Goal: Task Accomplishment & Management: Manage account settings

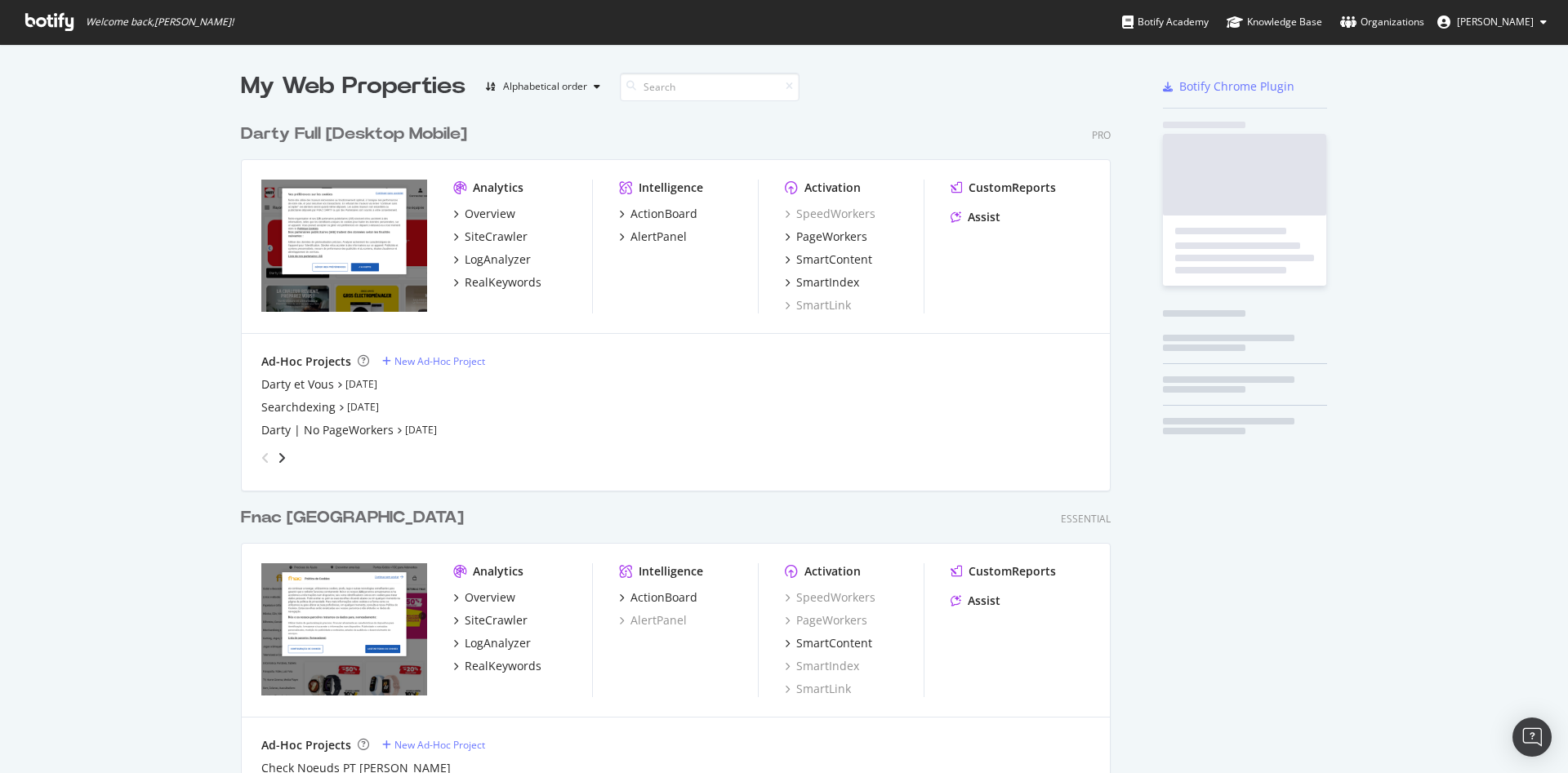
scroll to position [759, 1540]
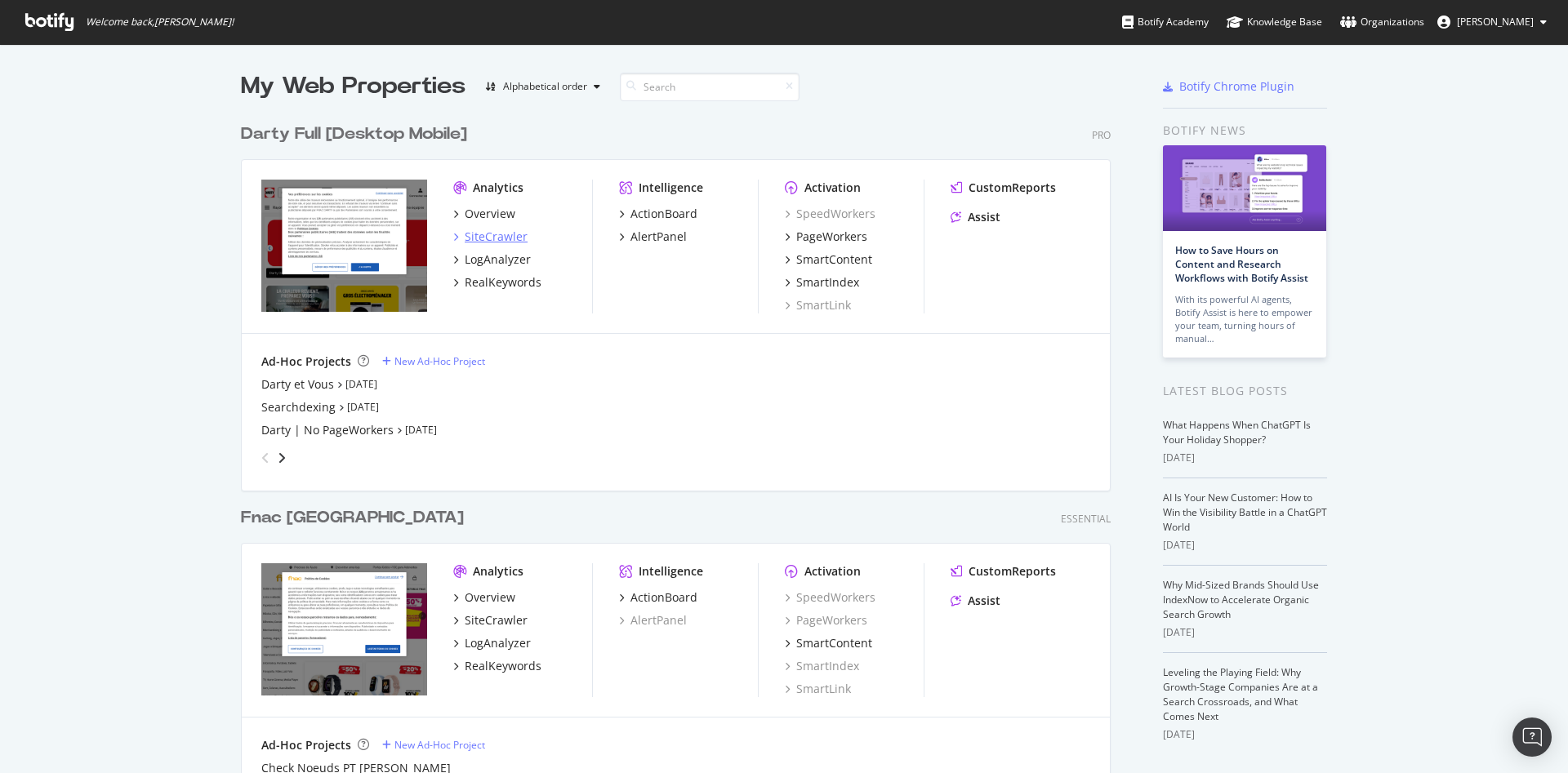
click at [508, 241] on div "SiteCrawler" at bounding box center [496, 237] width 63 height 17
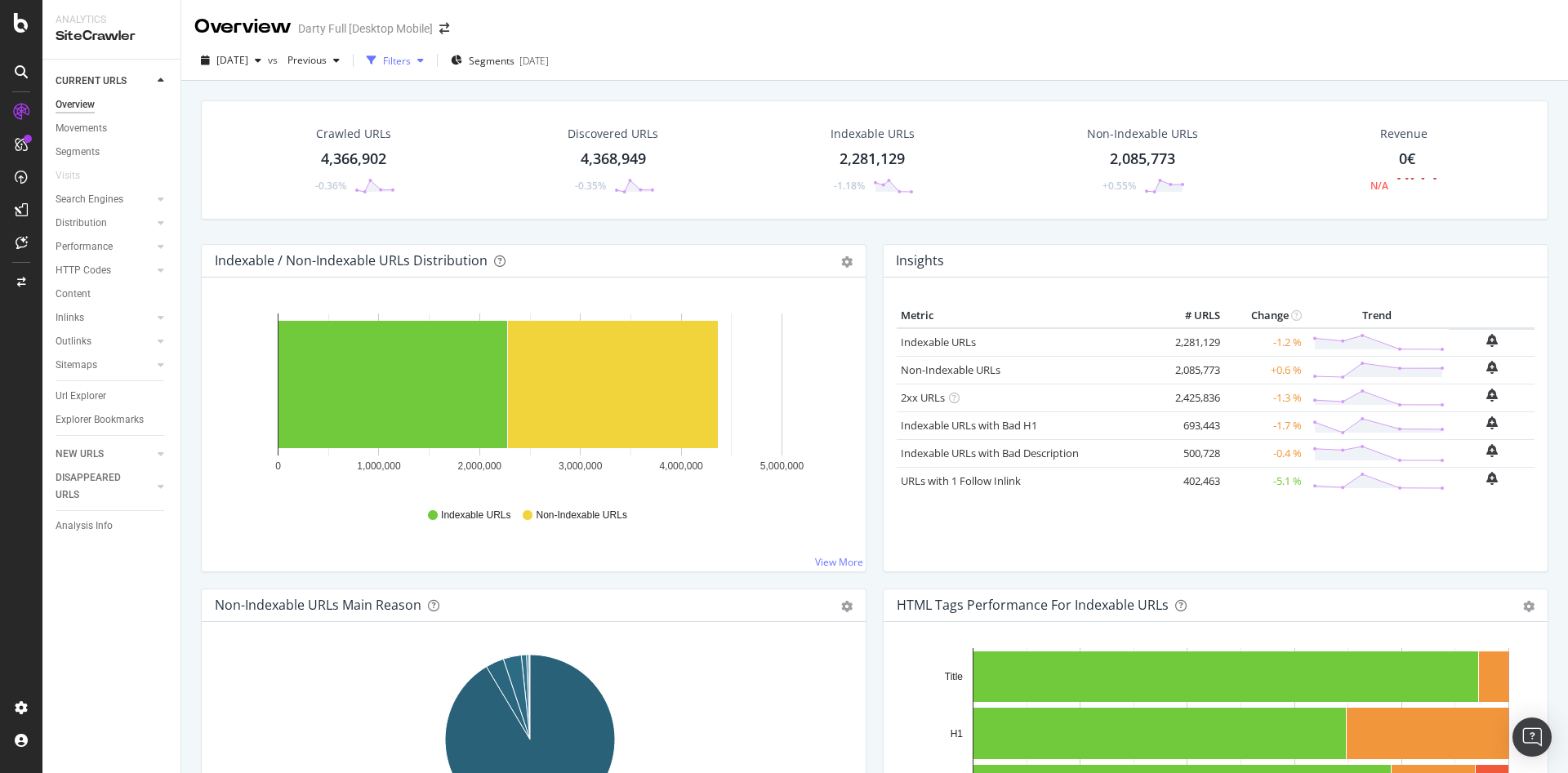
click at [430, 63] on div "button" at bounding box center [421, 60] width 19 height 10
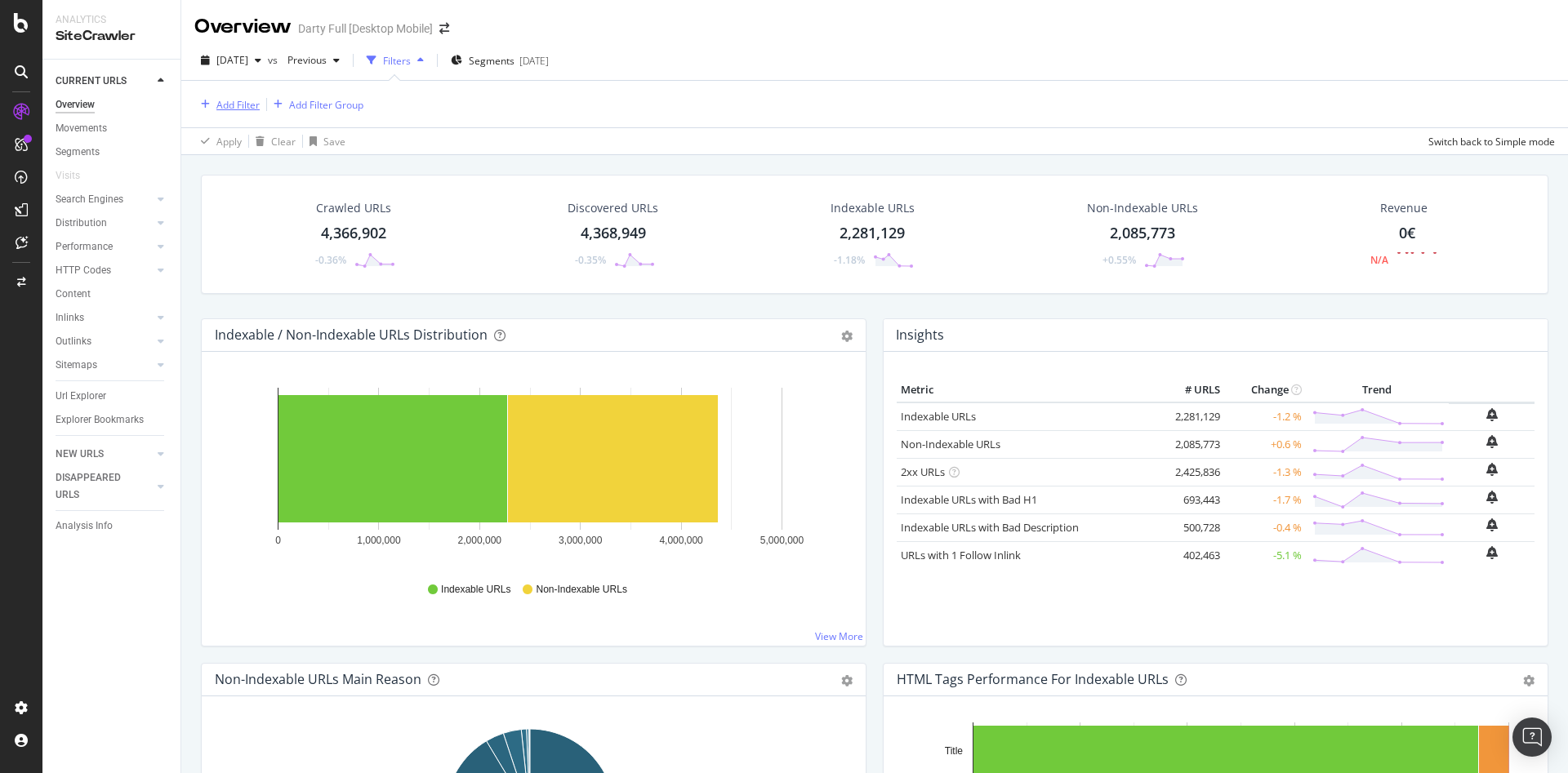
click at [253, 106] on div "Add Filter" at bounding box center [238, 105] width 43 height 14
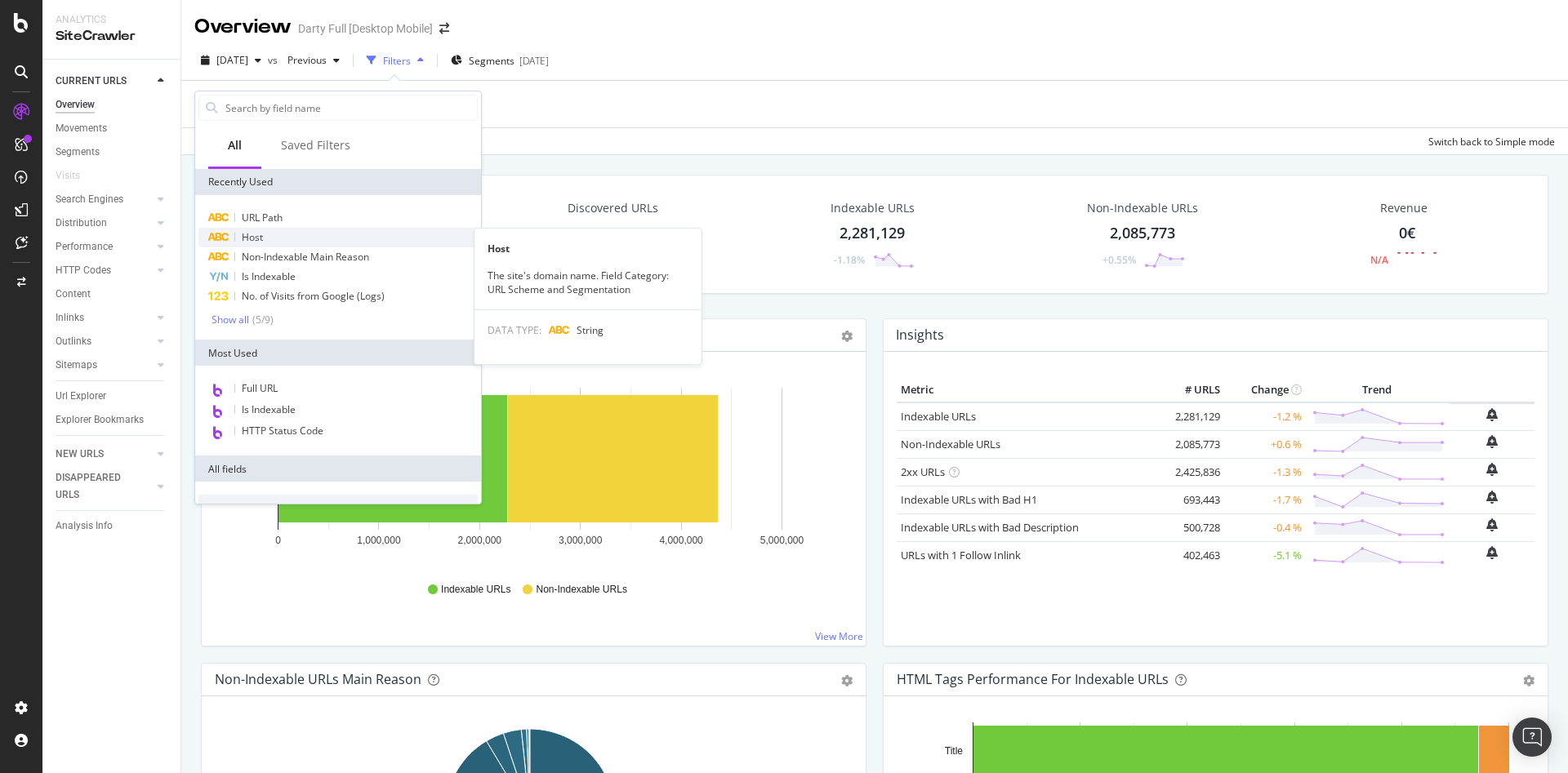
click at [247, 236] on span "Host" at bounding box center [252, 238] width 21 height 14
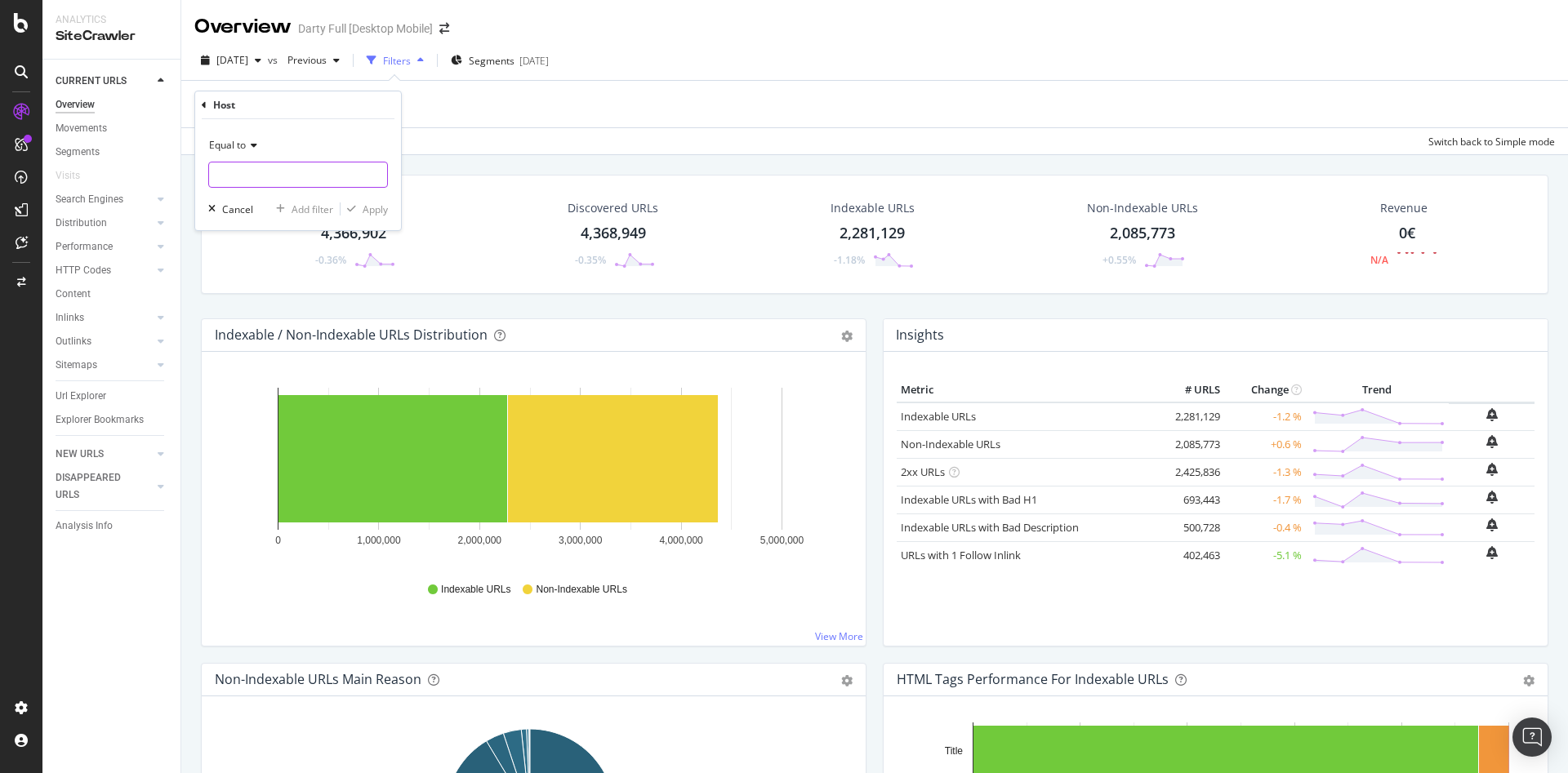
click at [253, 175] on input "text" at bounding box center [297, 174] width 178 height 26
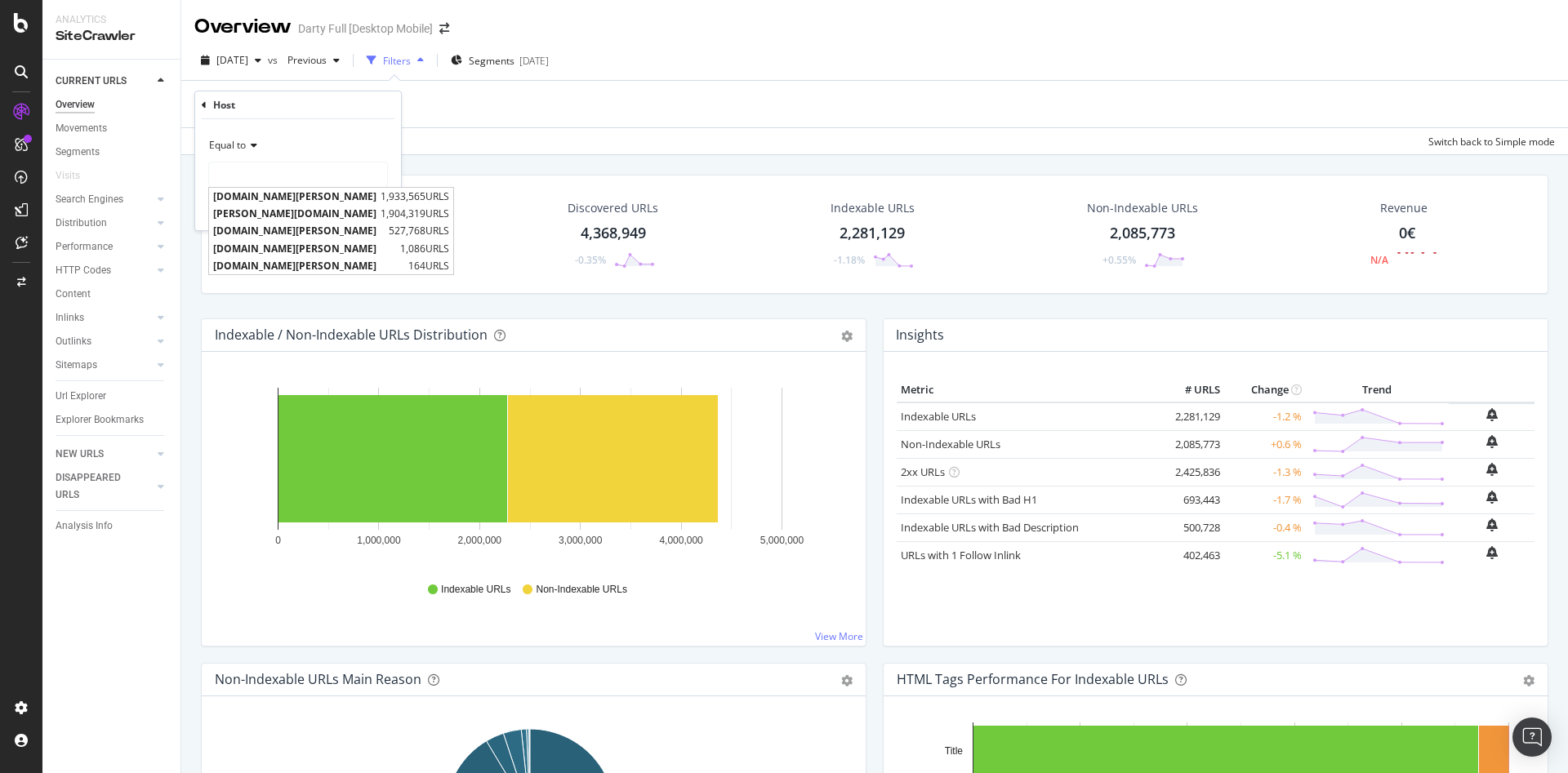
click at [281, 232] on span "[DOMAIN_NAME][PERSON_NAME]" at bounding box center [299, 230] width 172 height 14
type input "[DOMAIN_NAME][PERSON_NAME]"
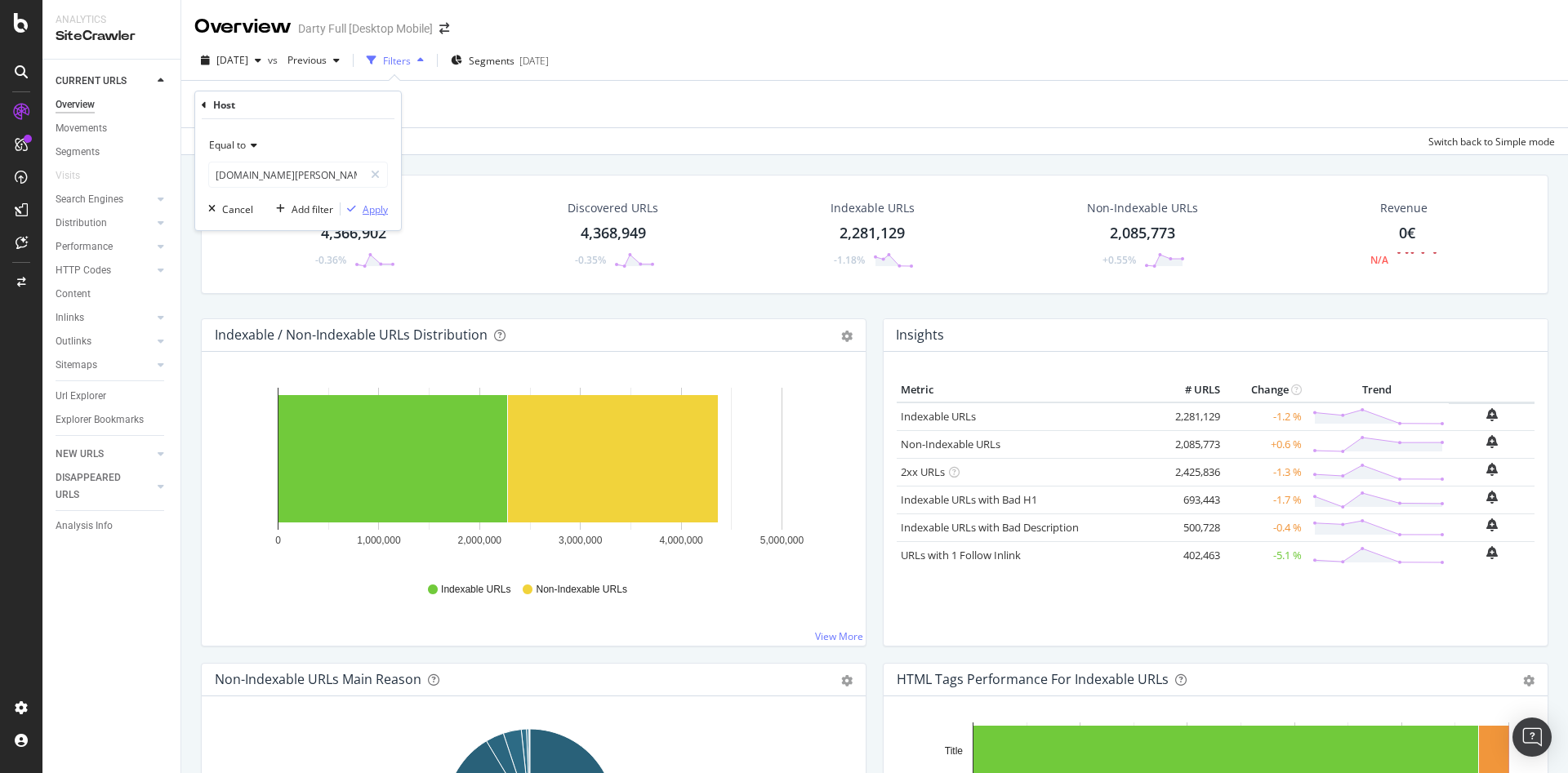
click at [385, 209] on div "Apply" at bounding box center [375, 209] width 25 height 14
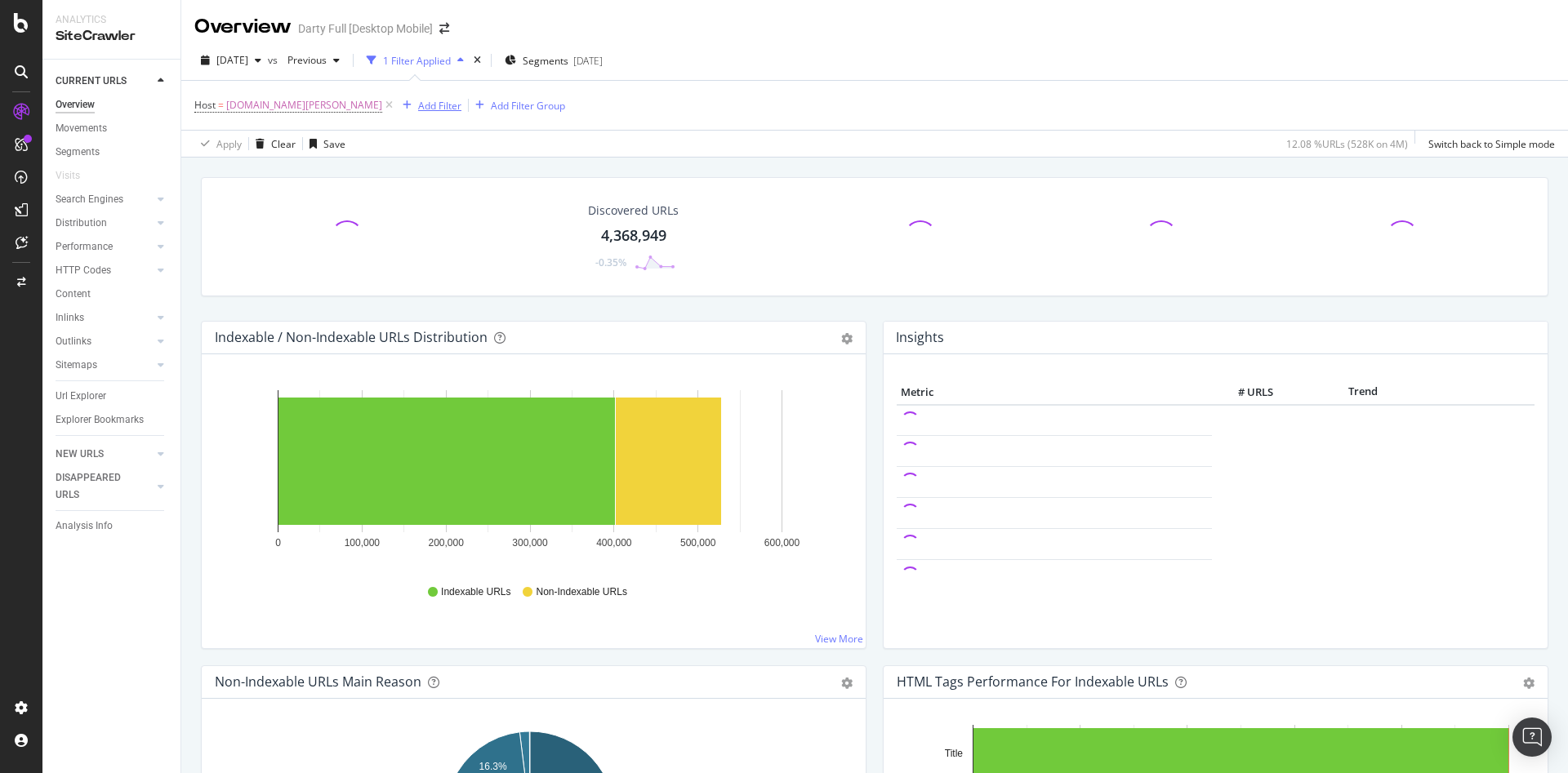
click at [418, 100] on div "Add Filter" at bounding box center [439, 106] width 43 height 14
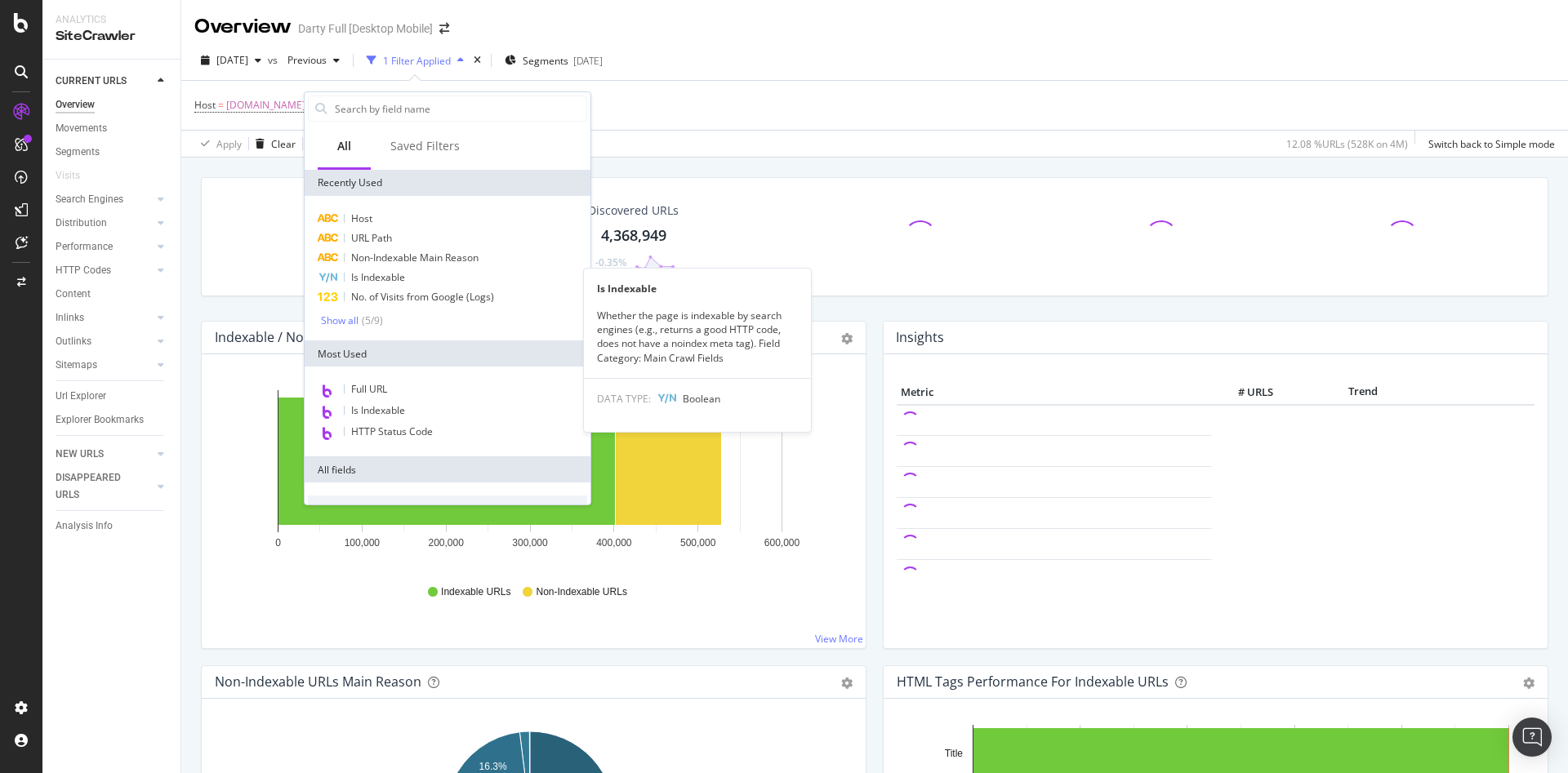
click at [423, 278] on div "Is Indexable" at bounding box center [447, 278] width 280 height 19
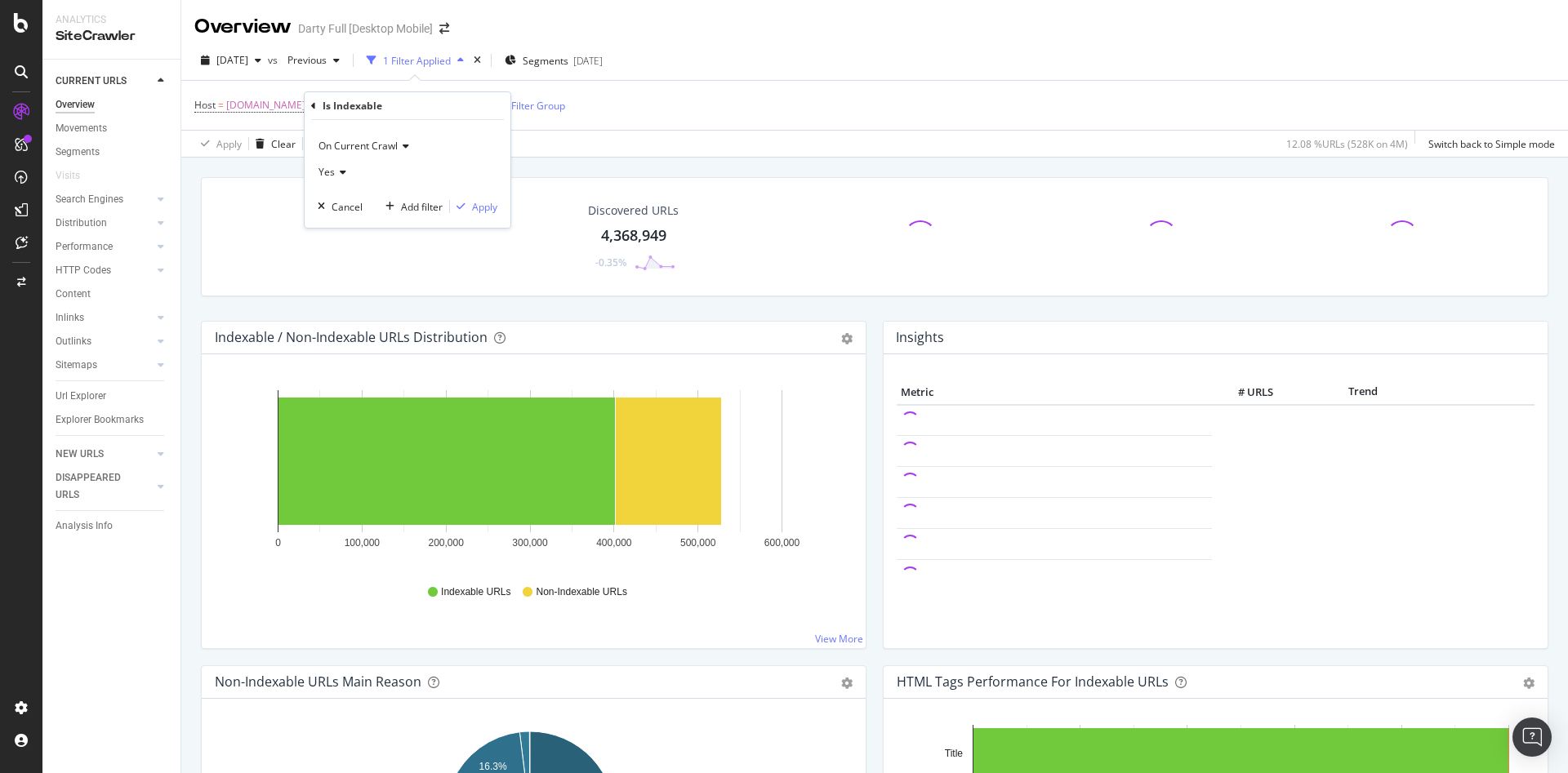
click at [344, 173] on icon at bounding box center [340, 172] width 11 height 10
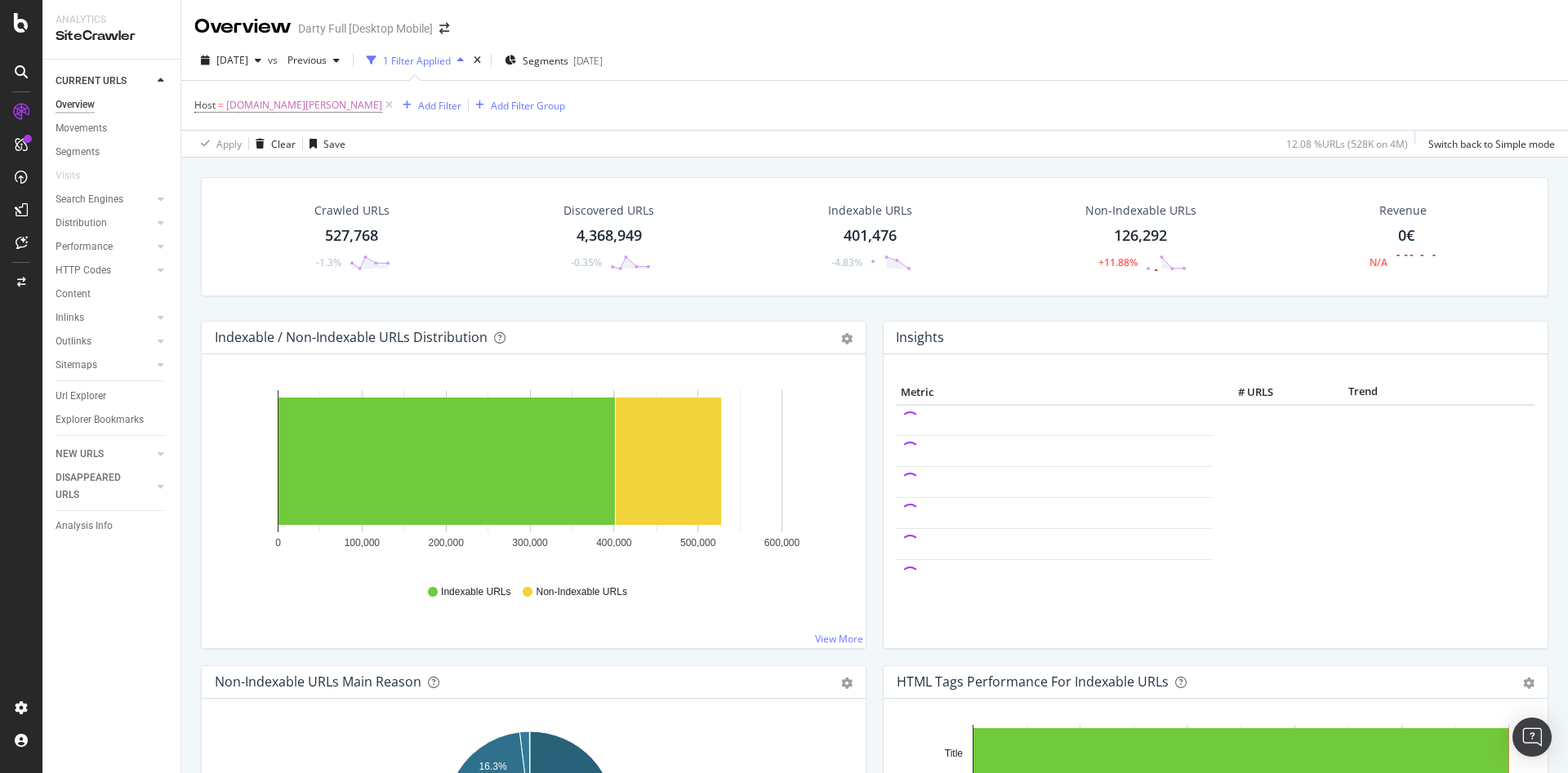
click at [556, 142] on div "Apply Clear Save 12.08 % URLs ( 528K on 4M ) Switch back to Simple mode" at bounding box center [875, 143] width 1387 height 27
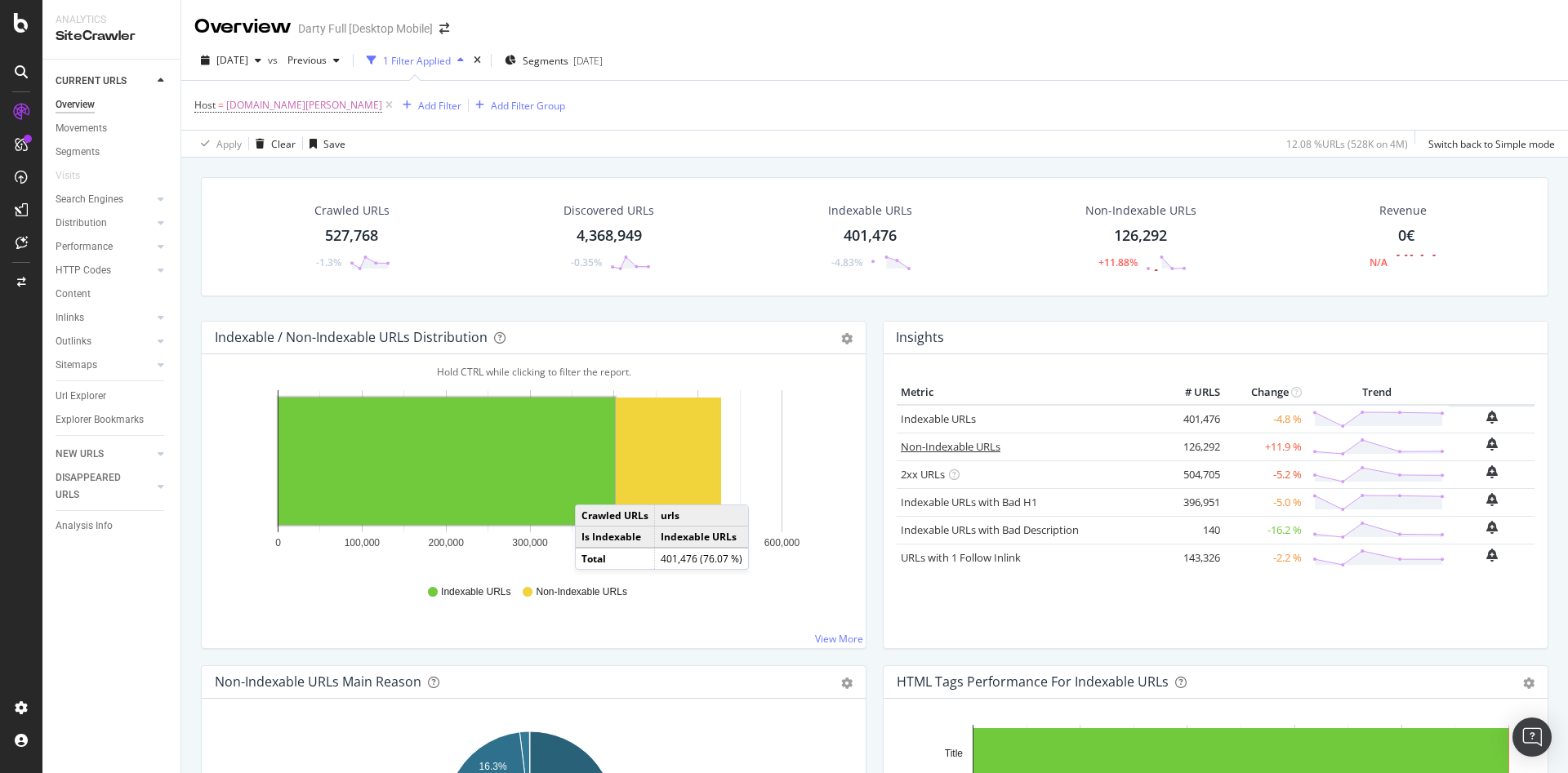
click at [926, 443] on link "Non-Indexable URLs" at bounding box center [951, 446] width 100 height 15
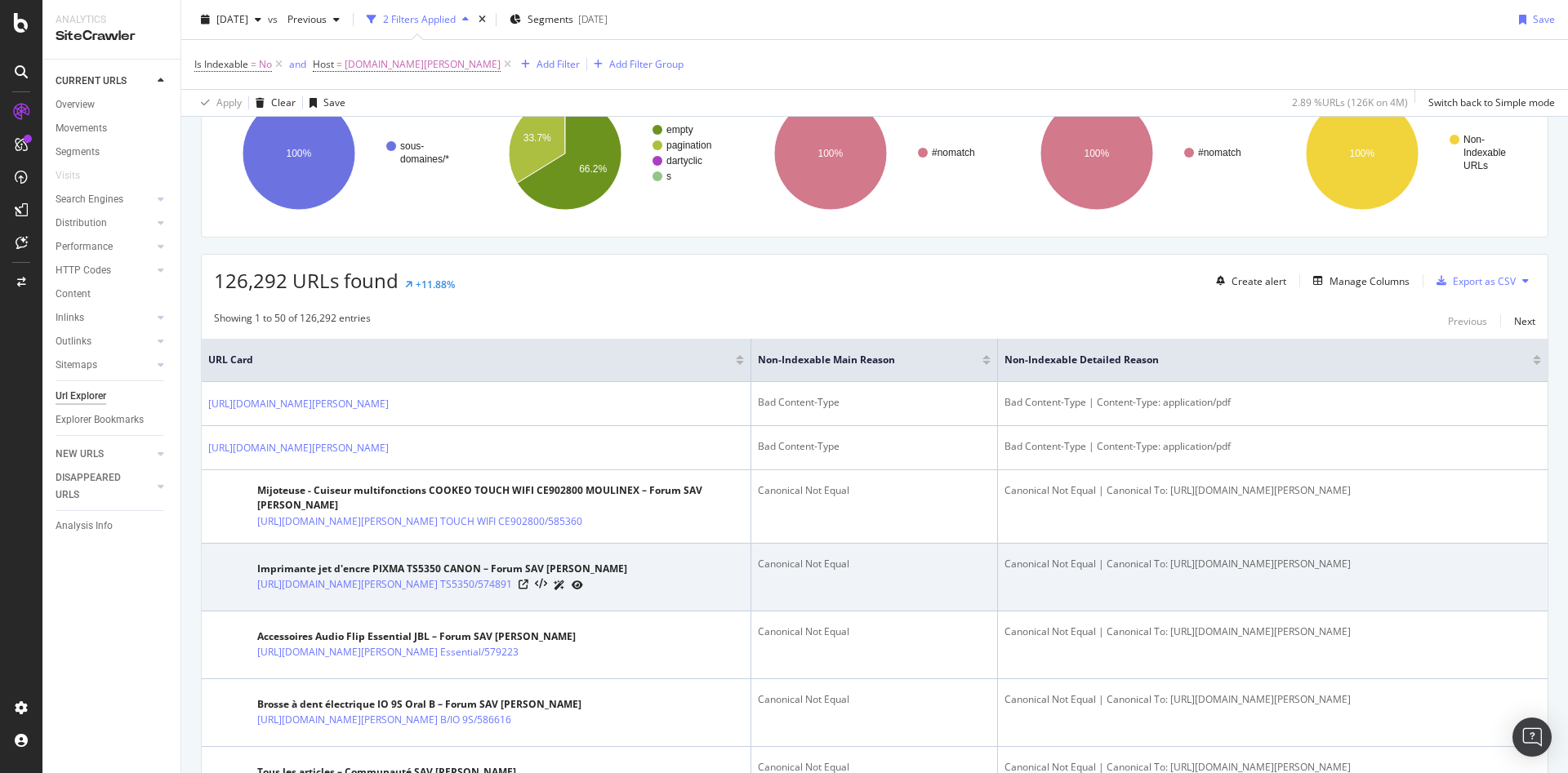
scroll to position [245, 0]
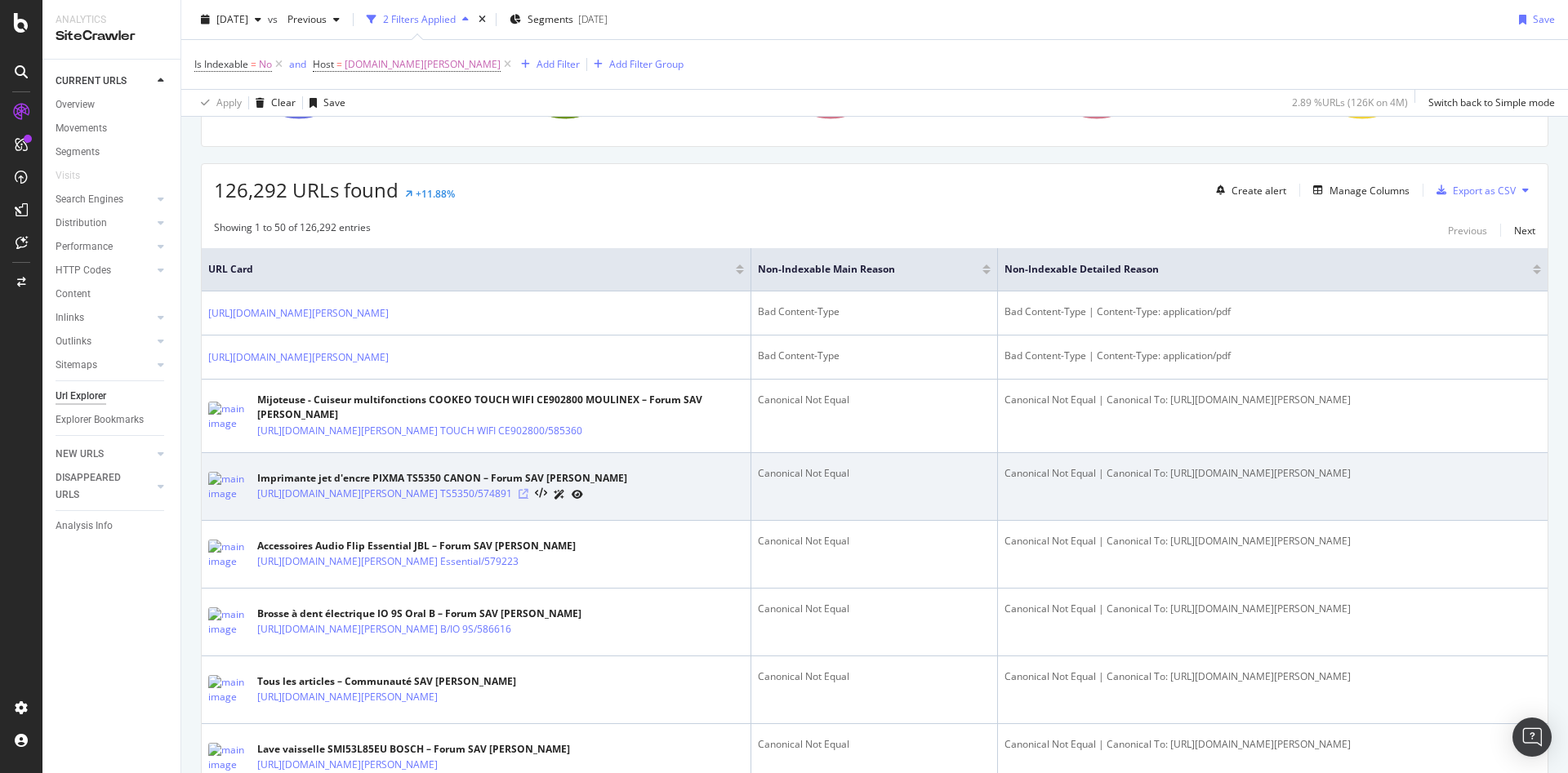
click at [529, 491] on icon at bounding box center [523, 493] width 10 height 10
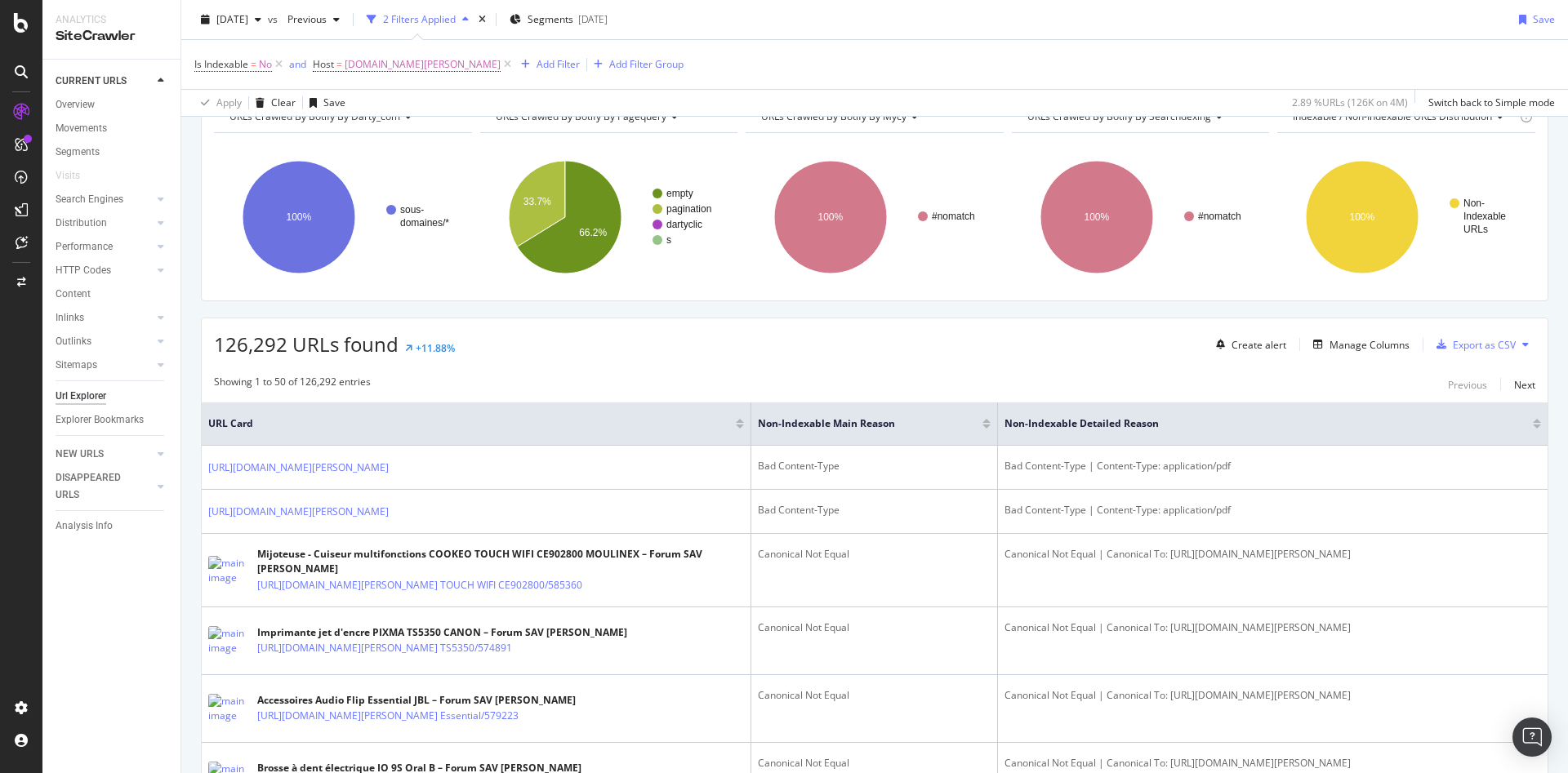
scroll to position [0, 0]
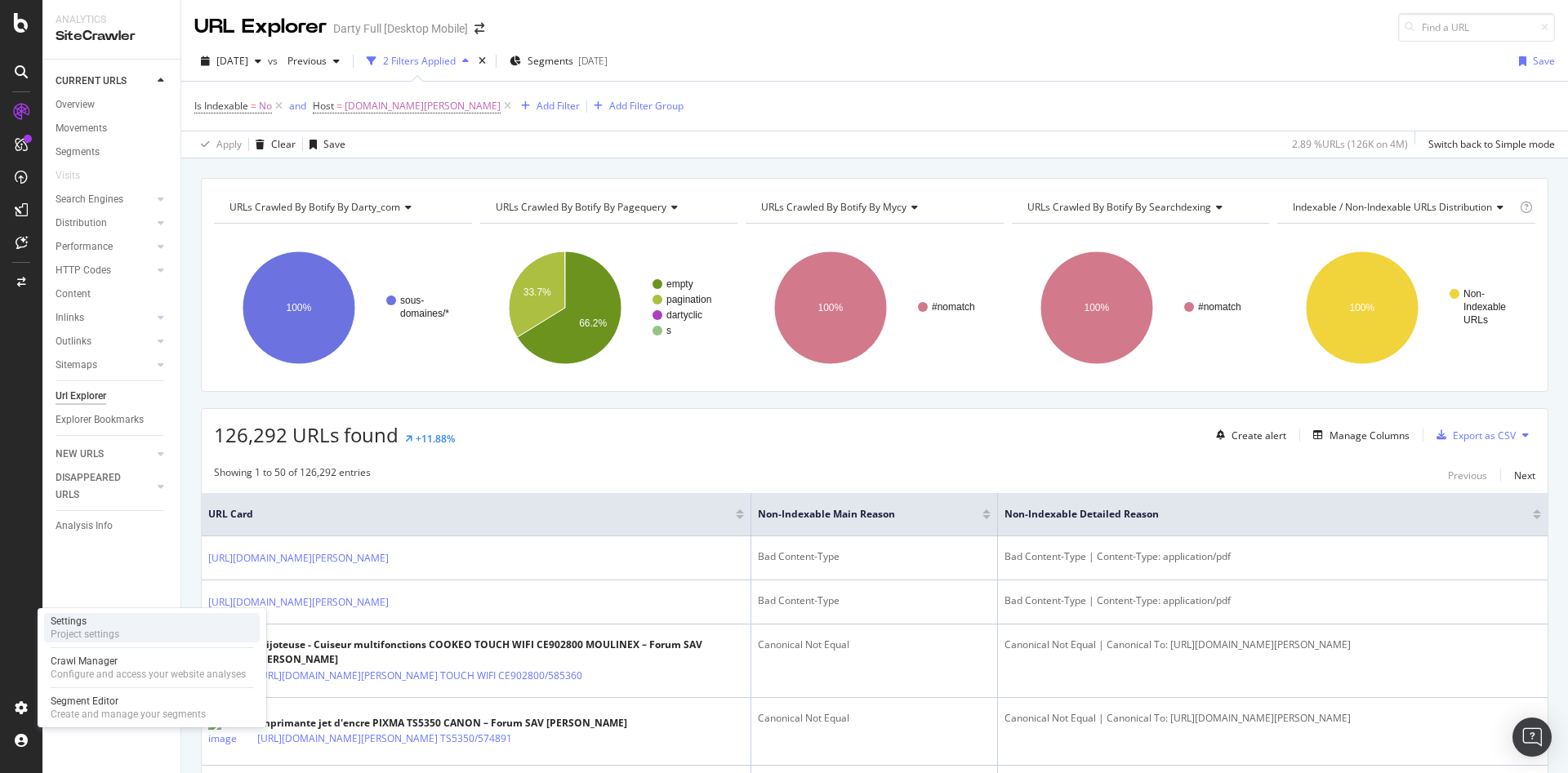
click at [117, 625] on div "Settings" at bounding box center [85, 621] width 68 height 13
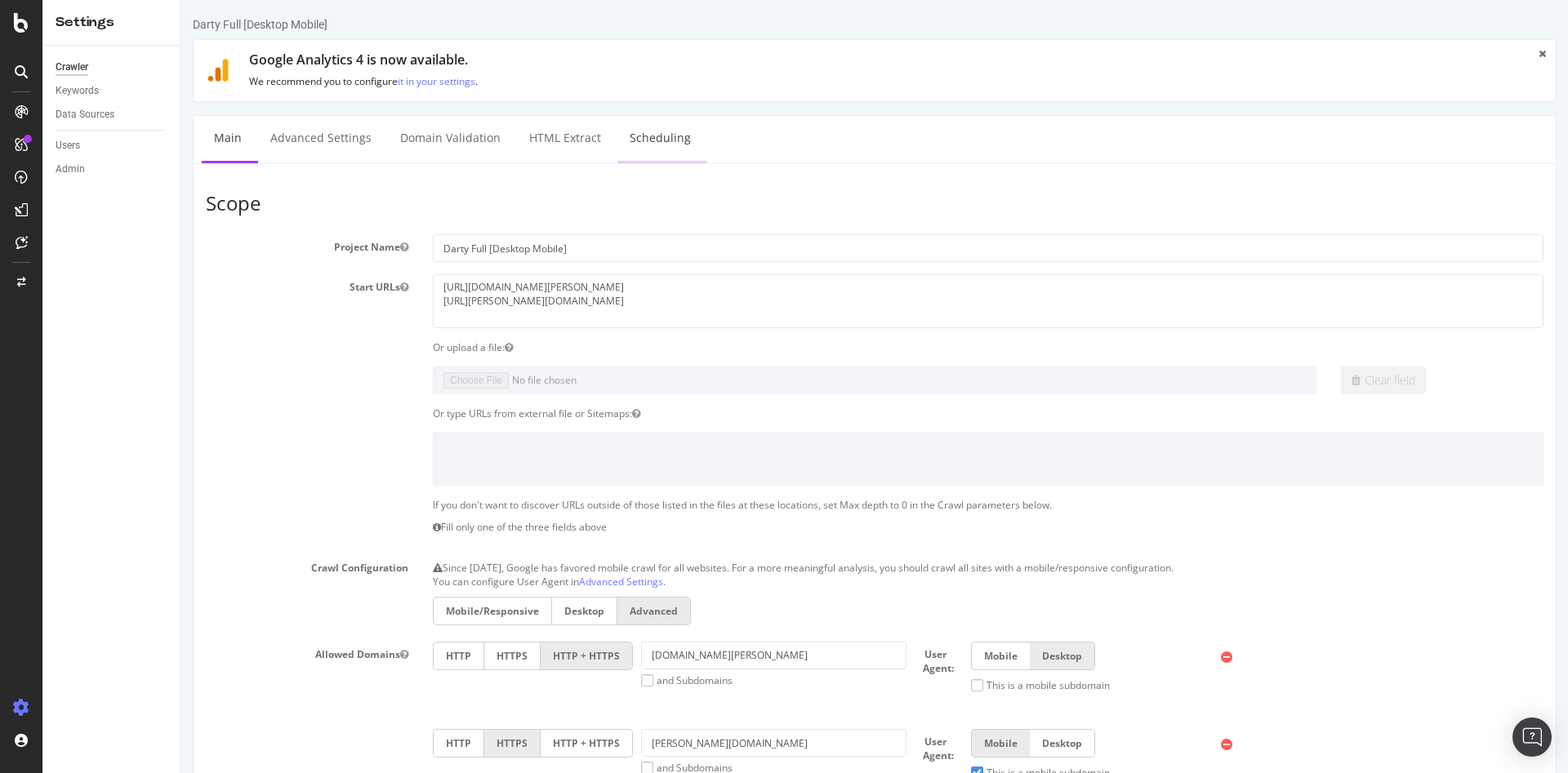
click at [649, 140] on link "Scheduling" at bounding box center [660, 138] width 86 height 45
